Goal: Transaction & Acquisition: Purchase product/service

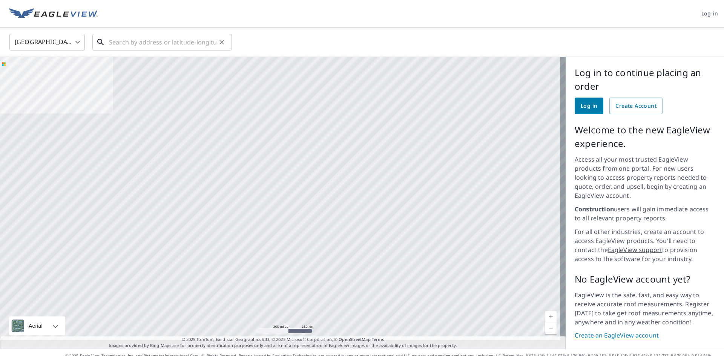
click at [147, 44] on input "text" at bounding box center [162, 42] width 107 height 21
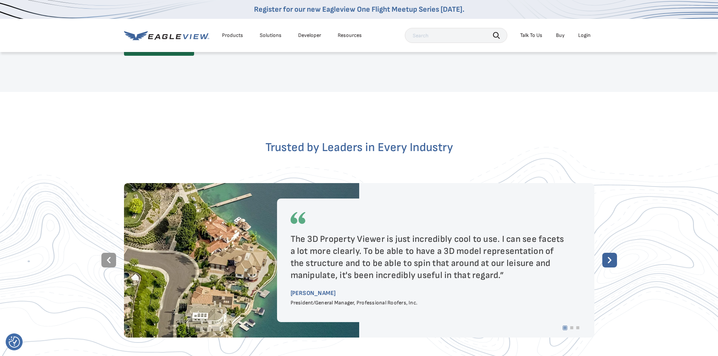
scroll to position [1358, 0]
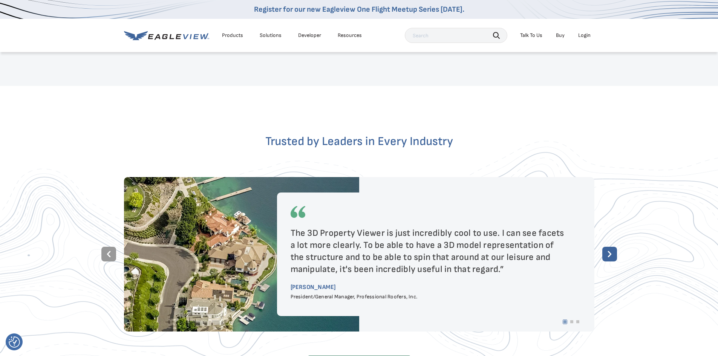
drag, startPoint x: 229, startPoint y: 41, endPoint x: 229, endPoint y: 36, distance: 4.9
click at [229, 41] on li "Products" at bounding box center [232, 35] width 29 height 11
click at [229, 36] on div "Products" at bounding box center [232, 35] width 21 height 7
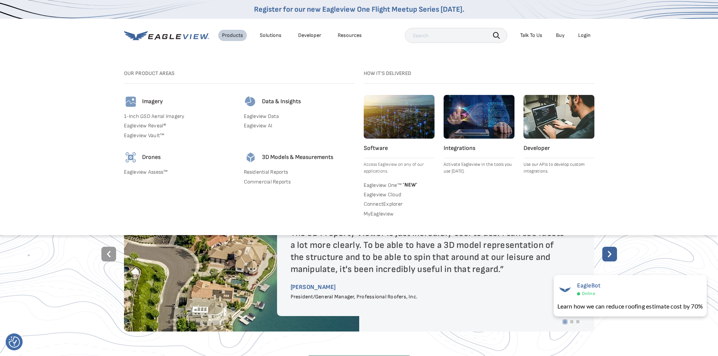
click at [262, 172] on link "Residential Reports" at bounding box center [299, 172] width 111 height 7
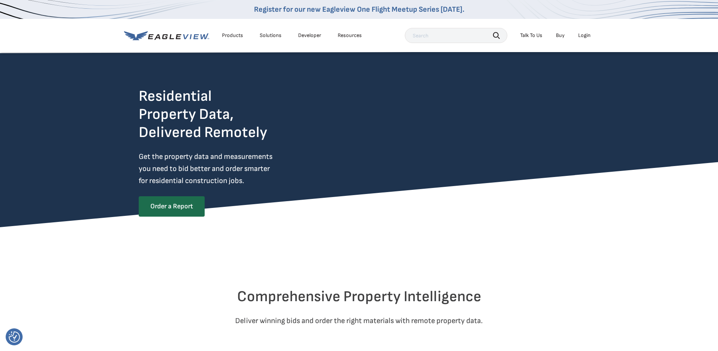
click at [234, 37] on div "Products" at bounding box center [232, 35] width 21 height 7
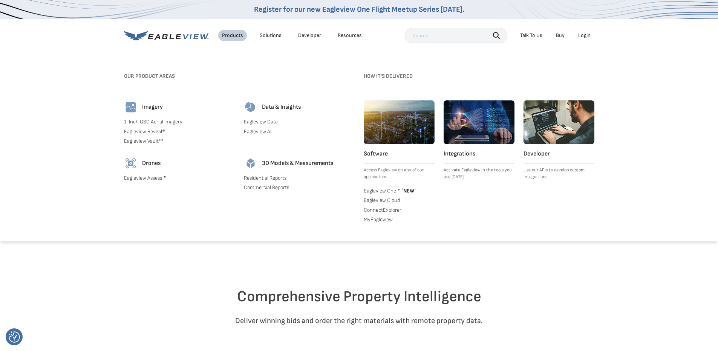
click at [259, 177] on link "Residential Reports" at bounding box center [299, 178] width 111 height 7
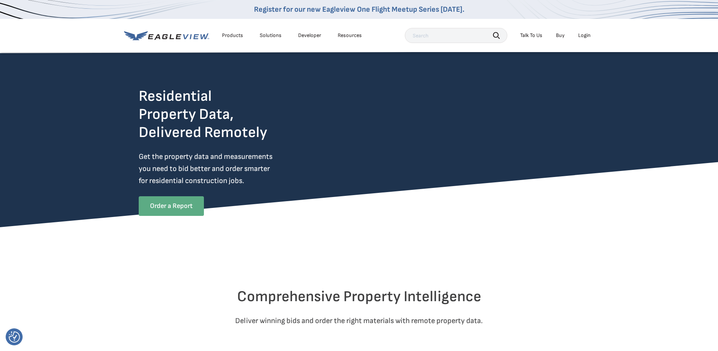
click at [194, 209] on link "Order a Report" at bounding box center [171, 206] width 65 height 20
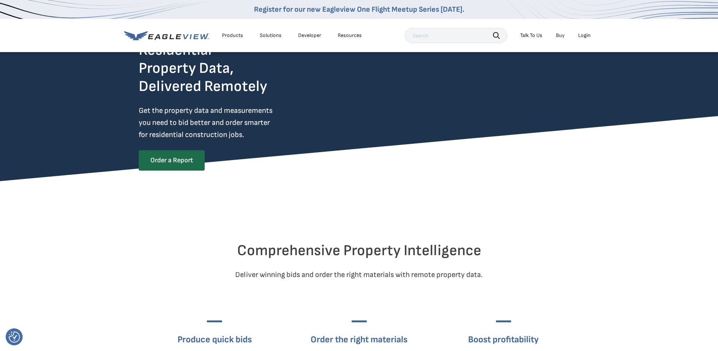
scroll to position [38, 0]
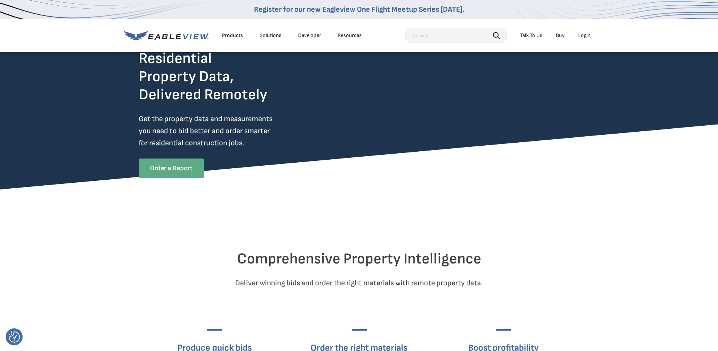
click at [169, 164] on link "Order a Report" at bounding box center [171, 168] width 65 height 20
click at [236, 34] on div "Products" at bounding box center [232, 35] width 21 height 7
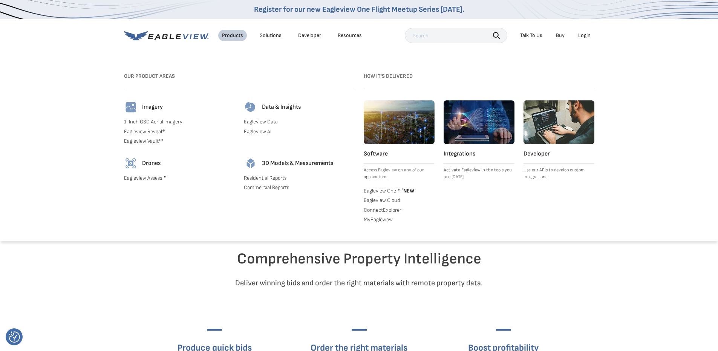
click at [272, 178] on link "Residential Reports" at bounding box center [299, 178] width 111 height 7
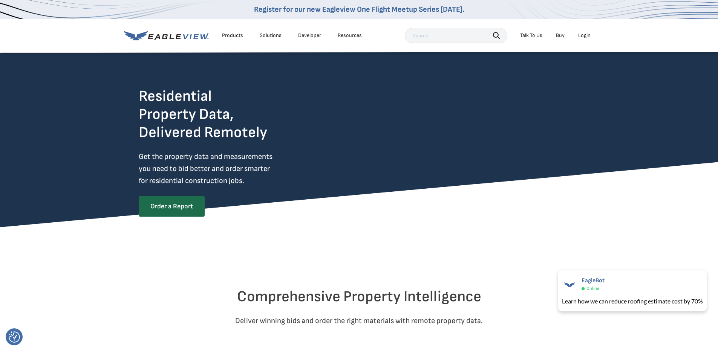
click at [276, 32] on div "Solutions" at bounding box center [271, 35] width 22 height 7
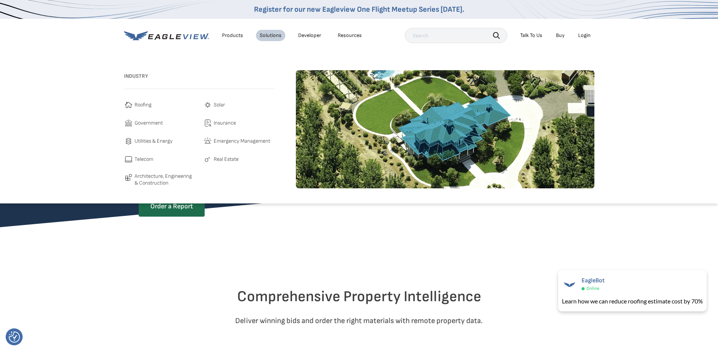
click at [149, 104] on span "Roofing" at bounding box center [143, 104] width 17 height 9
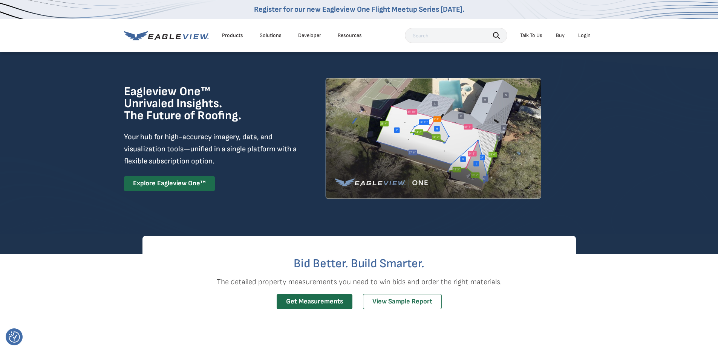
click at [229, 36] on div "Products" at bounding box center [232, 35] width 21 height 7
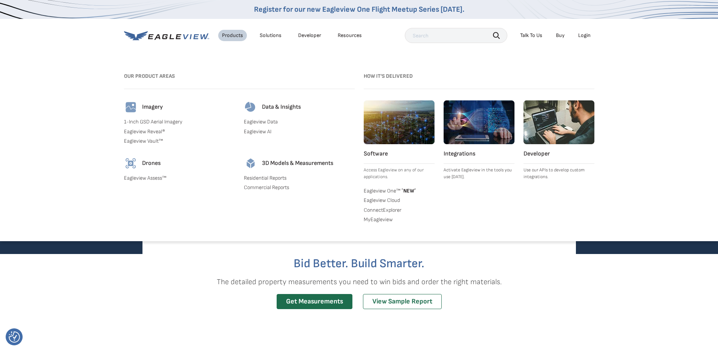
click at [277, 176] on link "Residential Reports" at bounding box center [299, 178] width 111 height 7
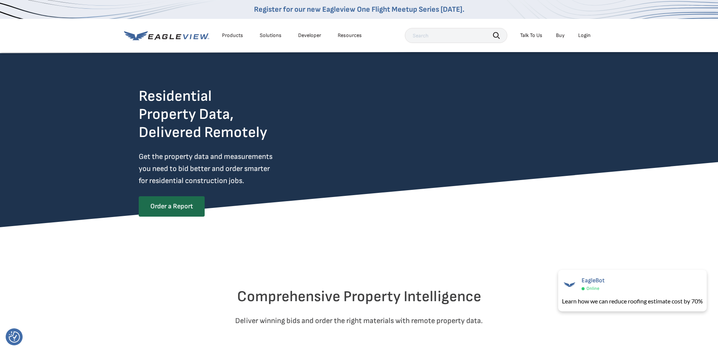
click at [228, 34] on div "Products" at bounding box center [232, 35] width 21 height 7
click at [192, 37] on icon at bounding box center [166, 35] width 85 height 9
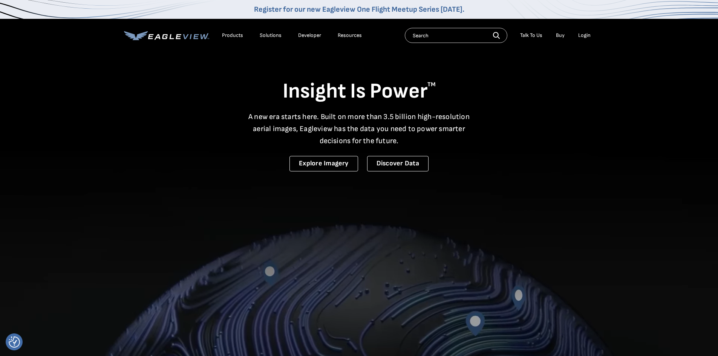
click at [226, 33] on div "Products" at bounding box center [232, 35] width 21 height 7
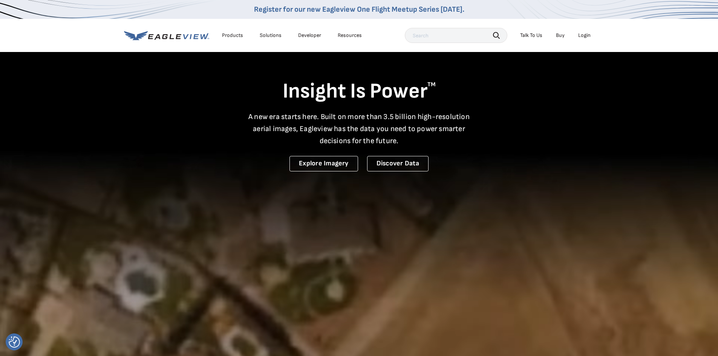
click at [226, 31] on li "Products" at bounding box center [232, 35] width 29 height 11
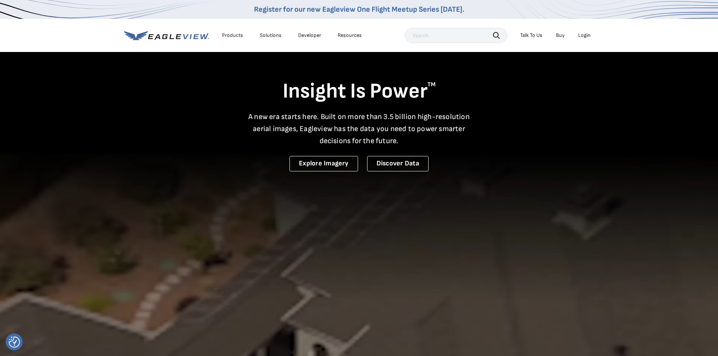
click at [227, 35] on div "Products" at bounding box center [232, 35] width 21 height 7
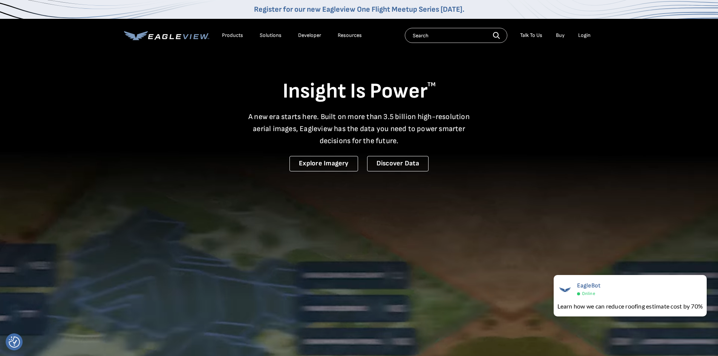
click at [224, 34] on div "Products" at bounding box center [232, 35] width 21 height 7
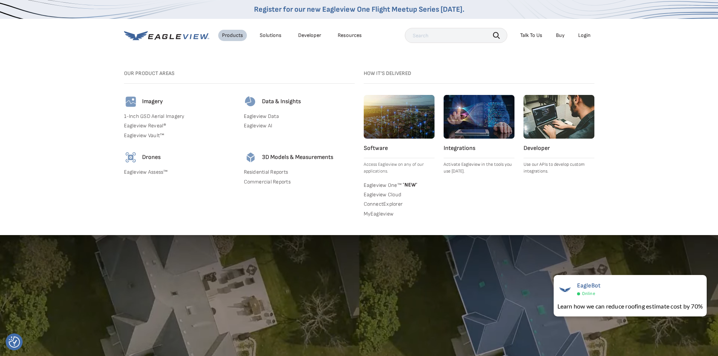
click at [267, 174] on link "Residential Reports" at bounding box center [299, 172] width 111 height 7
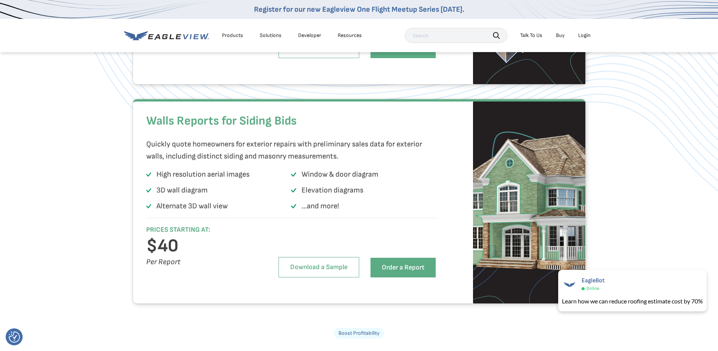
scroll to position [679, 0]
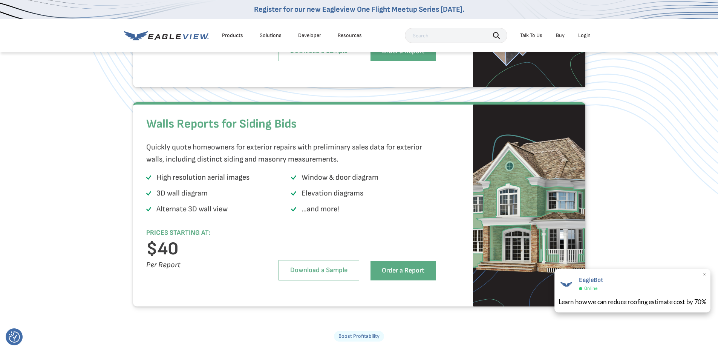
click at [704, 273] on span "×" at bounding box center [705, 275] width 4 height 8
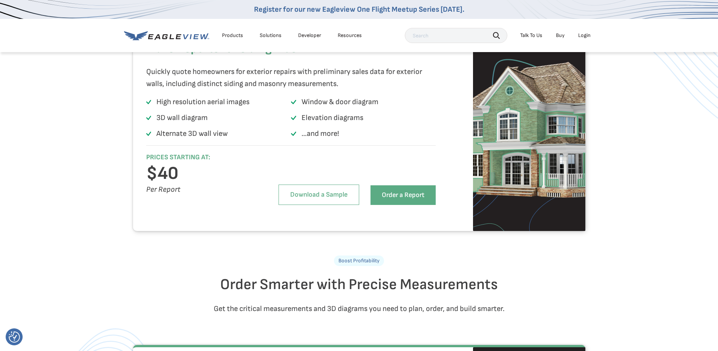
scroll to position [717, 0]
